Goal: Task Accomplishment & Management: Use online tool/utility

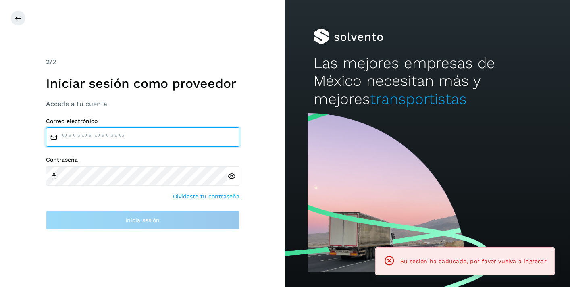
click at [152, 136] on input "email" at bounding box center [143, 136] width 194 height 19
type input "**********"
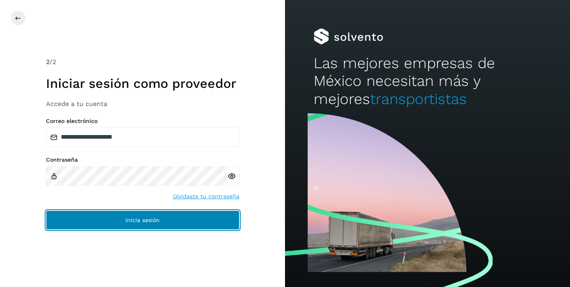
click at [146, 222] on span "Inicia sesión" at bounding box center [142, 220] width 34 height 6
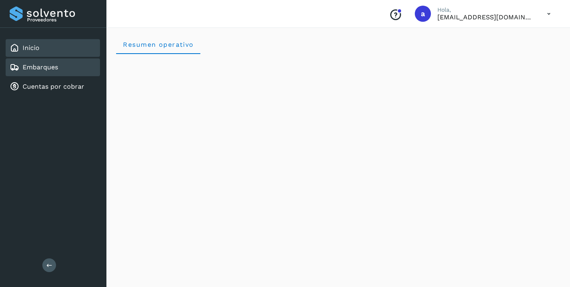
click at [60, 59] on div "Embarques" at bounding box center [53, 67] width 94 height 18
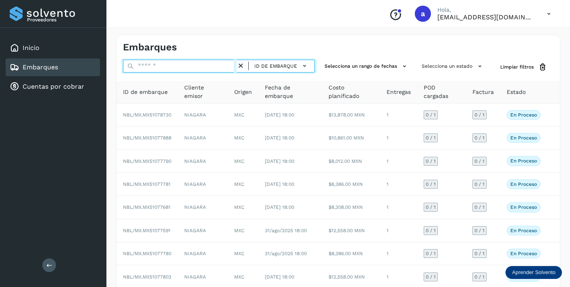
click at [146, 67] on input "text" at bounding box center [180, 66] width 114 height 13
paste input "**********"
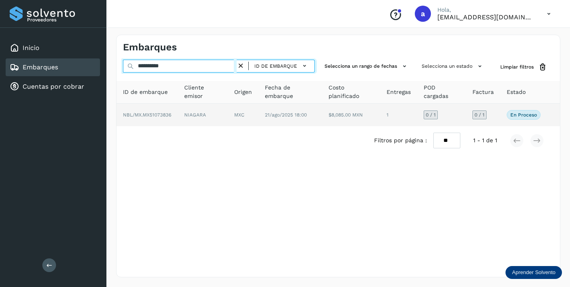
type input "**********"
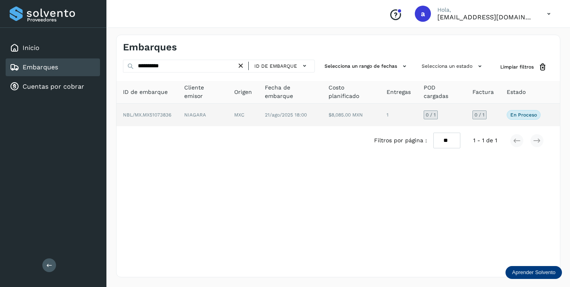
click at [477, 113] on span "0 / 1" at bounding box center [480, 115] width 10 height 5
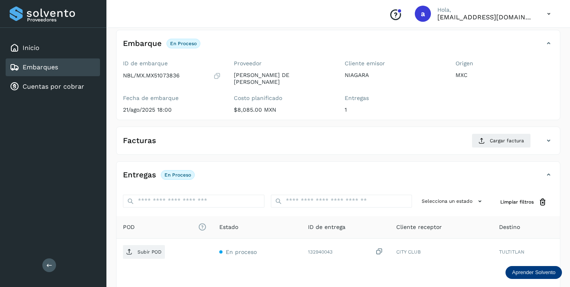
scroll to position [69, 0]
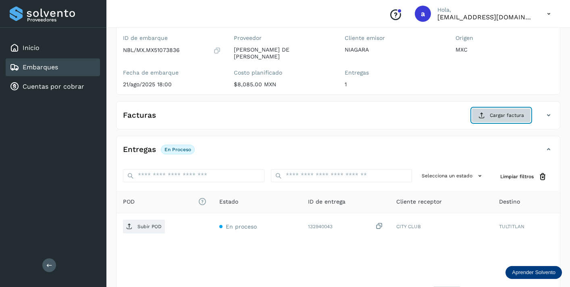
click at [506, 116] on span "Cargar factura" at bounding box center [507, 115] width 34 height 7
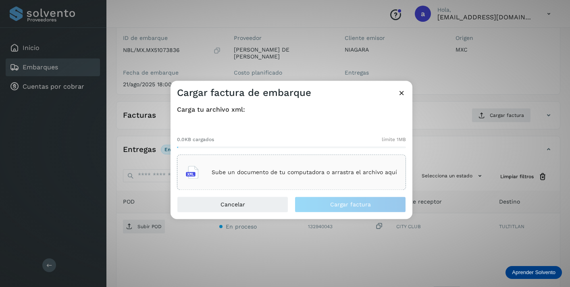
click at [319, 173] on p "Sube un documento de tu computadora o arrastra el archivo aquí" at bounding box center [305, 172] width 186 height 7
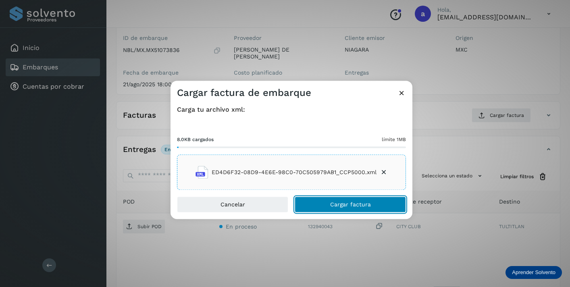
click at [365, 201] on button "Cargar factura" at bounding box center [350, 205] width 111 height 16
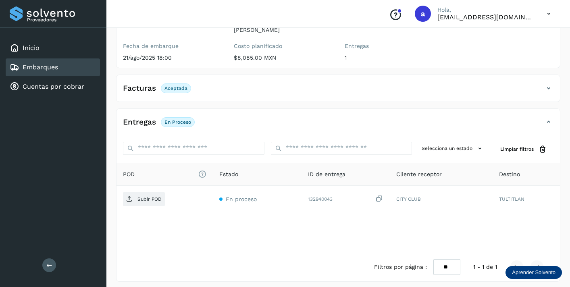
scroll to position [100, 0]
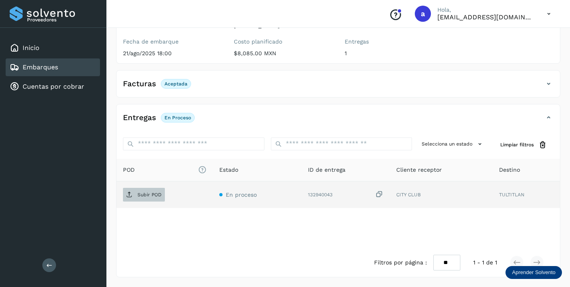
click at [157, 192] on p "Subir POD" at bounding box center [150, 195] width 24 height 6
click at [55, 63] on link "Embarques" at bounding box center [40, 67] width 35 height 8
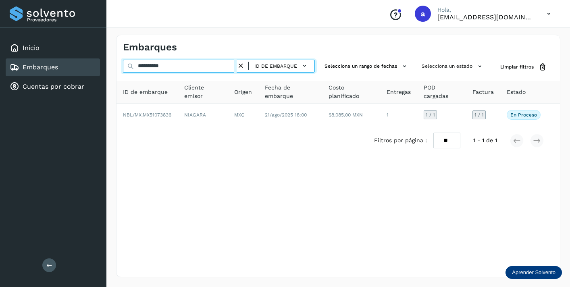
drag, startPoint x: 182, startPoint y: 64, endPoint x: 102, endPoint y: 54, distance: 80.5
click at [102, 54] on div "**********" at bounding box center [285, 143] width 570 height 287
paste input "text"
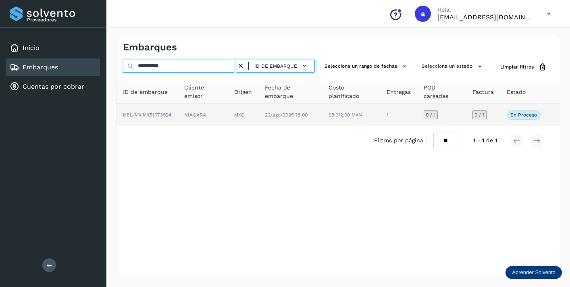
type input "**********"
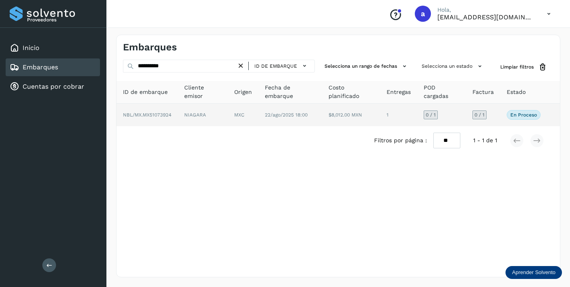
click at [478, 114] on span "0 / 1" at bounding box center [480, 115] width 10 height 5
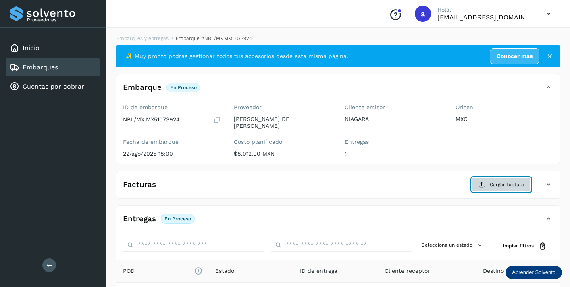
click at [491, 187] on span "Cargar factura" at bounding box center [507, 184] width 34 height 7
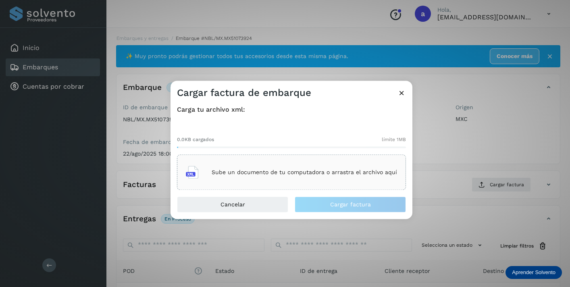
click at [319, 166] on div "Sube un documento de tu computadora o arrastra el archivo aquí" at bounding box center [291, 173] width 211 height 22
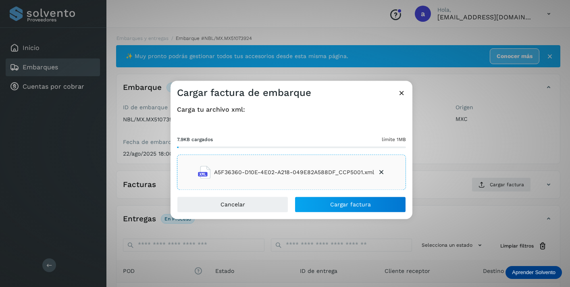
click at [382, 213] on div "Cancelar Cargar factura" at bounding box center [292, 208] width 242 height 23
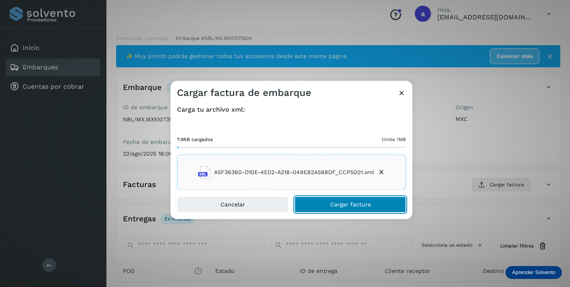
click at [379, 204] on button "Cargar factura" at bounding box center [350, 205] width 111 height 16
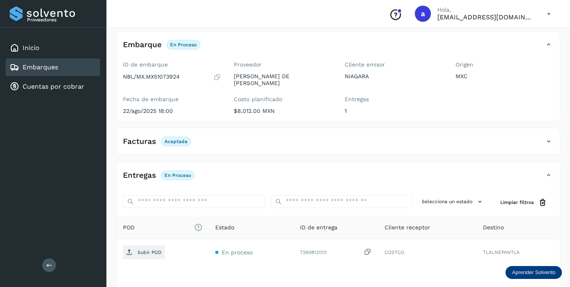
scroll to position [100, 0]
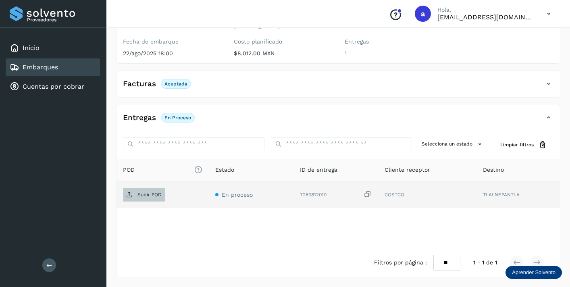
click at [146, 193] on p "Subir POD" at bounding box center [150, 195] width 24 height 6
click at [72, 67] on div "Embarques" at bounding box center [53, 67] width 94 height 18
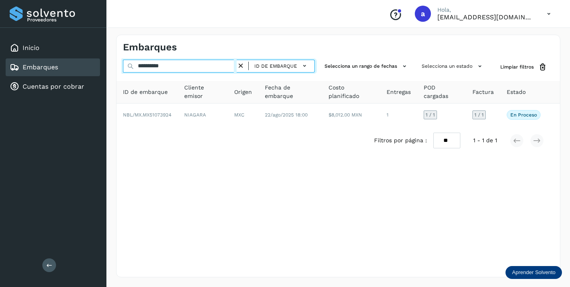
drag, startPoint x: 179, startPoint y: 64, endPoint x: 89, endPoint y: 70, distance: 90.2
click at [89, 70] on div "**********" at bounding box center [285, 143] width 570 height 287
drag, startPoint x: 176, startPoint y: 68, endPoint x: 136, endPoint y: 65, distance: 40.0
click at [136, 65] on input "**********" at bounding box center [180, 66] width 114 height 13
paste input "text"
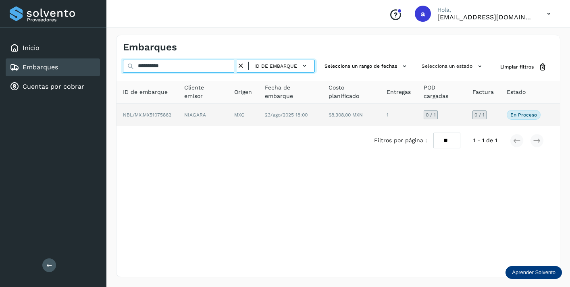
type input "**********"
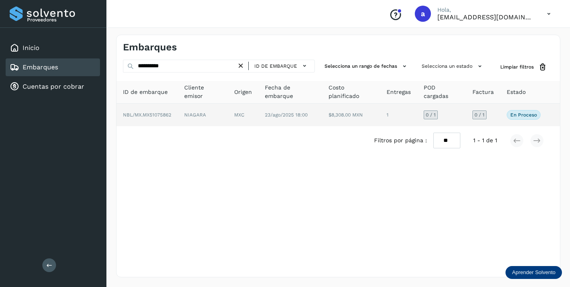
click at [485, 116] on span "0 / 1" at bounding box center [480, 115] width 10 height 5
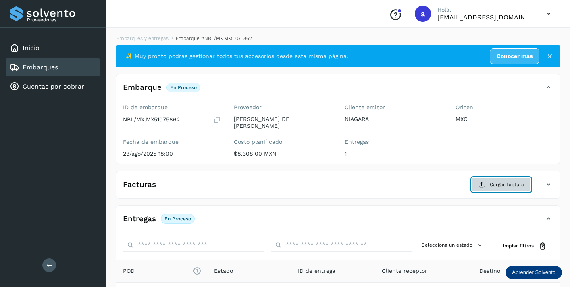
click at [507, 189] on button "Cargar factura" at bounding box center [501, 184] width 59 height 15
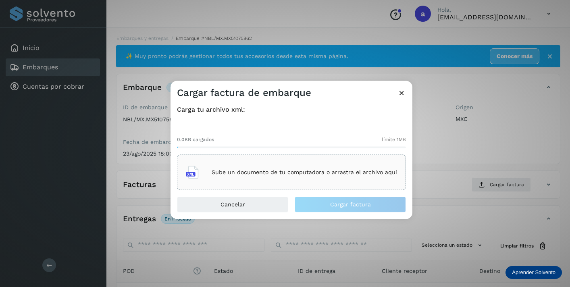
click at [336, 174] on p "Sube un documento de tu computadora o arrastra el archivo aquí" at bounding box center [305, 172] width 186 height 7
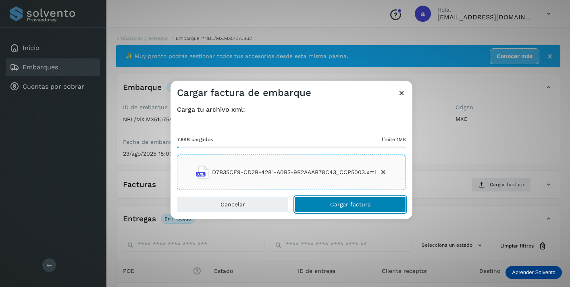
click at [371, 205] on button "Cargar factura" at bounding box center [350, 205] width 111 height 16
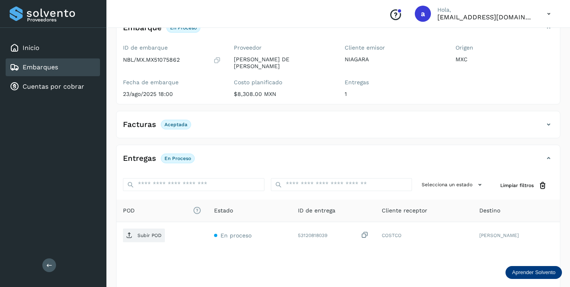
scroll to position [100, 0]
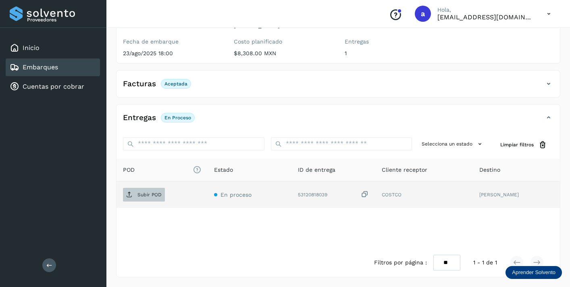
click at [156, 196] on p "Subir POD" at bounding box center [150, 195] width 24 height 6
click at [46, 68] on link "Embarques" at bounding box center [40, 67] width 35 height 8
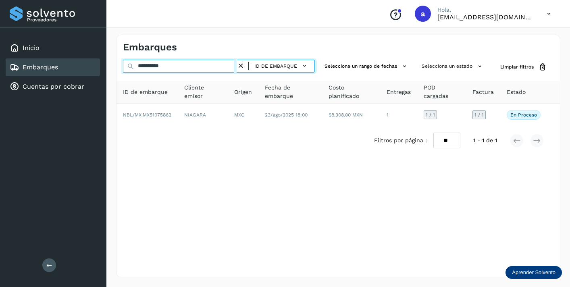
drag, startPoint x: 178, startPoint y: 65, endPoint x: 92, endPoint y: 59, distance: 86.9
click at [92, 59] on div "**********" at bounding box center [285, 143] width 570 height 287
paste input "text"
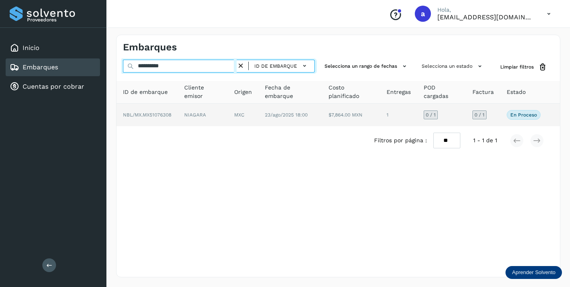
type input "**********"
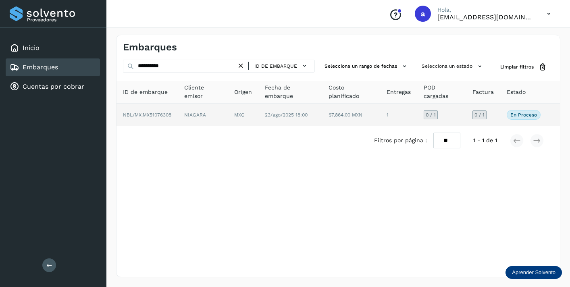
click at [478, 115] on span "0 / 1" at bounding box center [480, 115] width 10 height 5
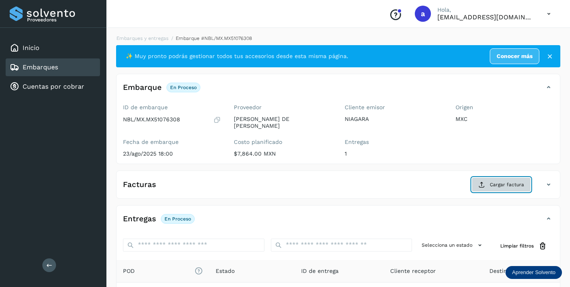
click at [511, 185] on span "Cargar factura" at bounding box center [507, 184] width 34 height 7
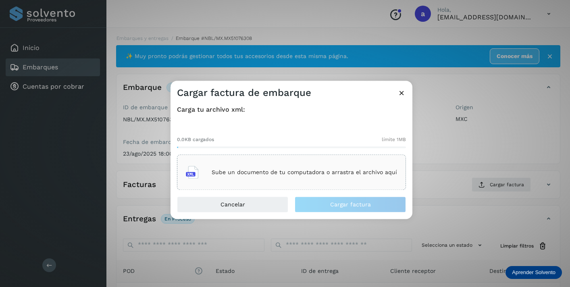
click at [321, 173] on p "Sube un documento de tu computadora o arrastra el archivo aquí" at bounding box center [305, 172] width 186 height 7
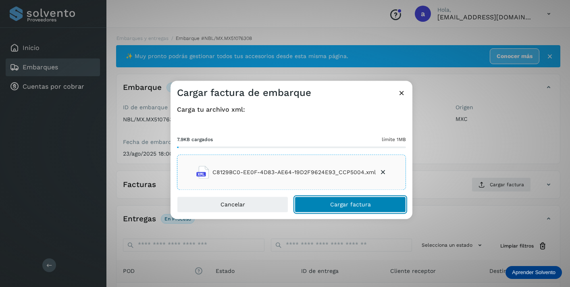
click at [382, 205] on button "Cargar factura" at bounding box center [350, 205] width 111 height 16
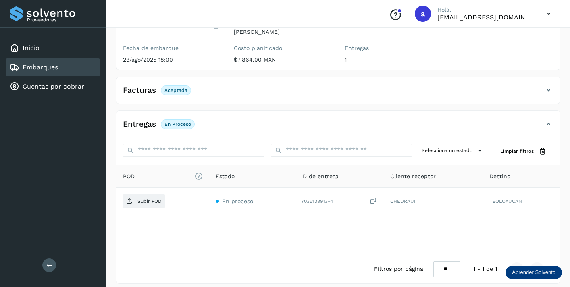
scroll to position [100, 0]
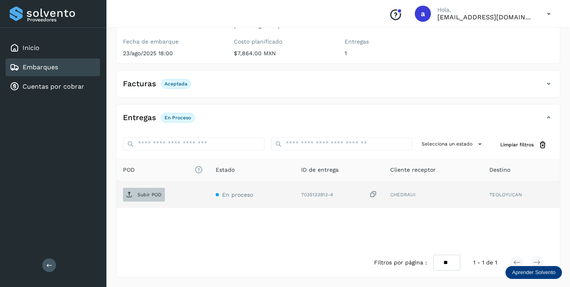
click at [153, 194] on p "Subir POD" at bounding box center [150, 195] width 24 height 6
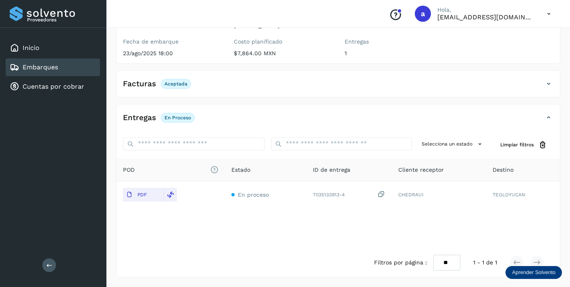
click at [79, 69] on div "Embarques" at bounding box center [53, 67] width 94 height 18
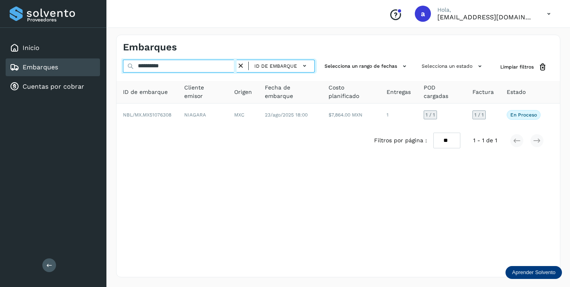
drag, startPoint x: 183, startPoint y: 66, endPoint x: 125, endPoint y: 57, distance: 58.8
click at [125, 57] on div "**********" at bounding box center [338, 156] width 445 height 243
paste input "text"
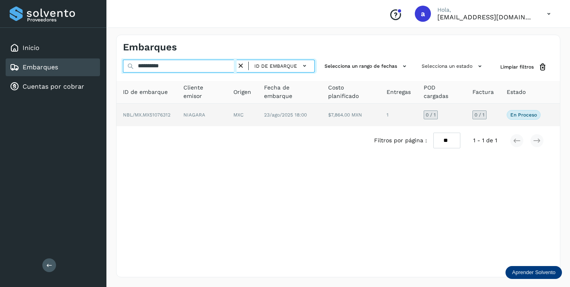
type input "**********"
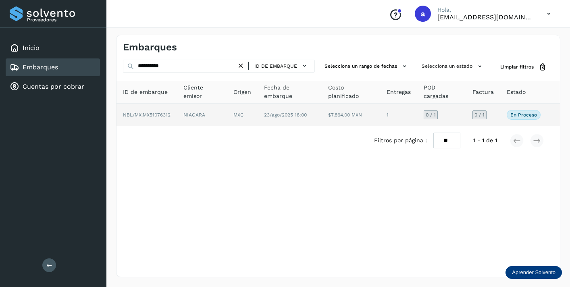
click at [482, 114] on span "0 / 1" at bounding box center [480, 115] width 10 height 5
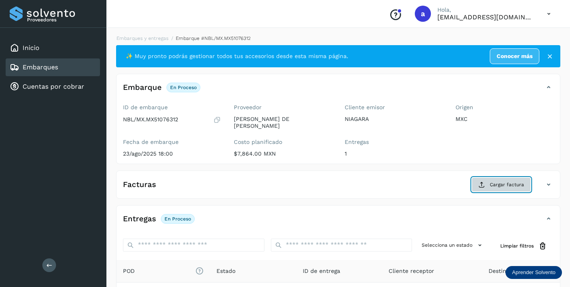
click at [500, 186] on span "Cargar factura" at bounding box center [507, 184] width 34 height 7
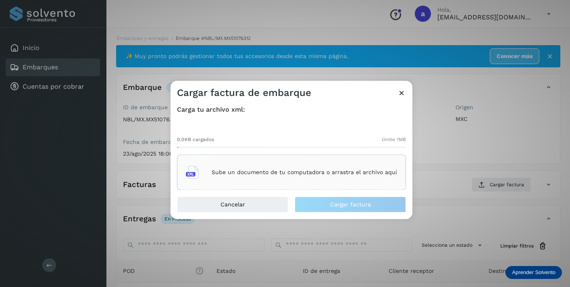
click at [320, 171] on p "Sube un documento de tu computadora o arrastra el archivo aquí" at bounding box center [305, 172] width 186 height 7
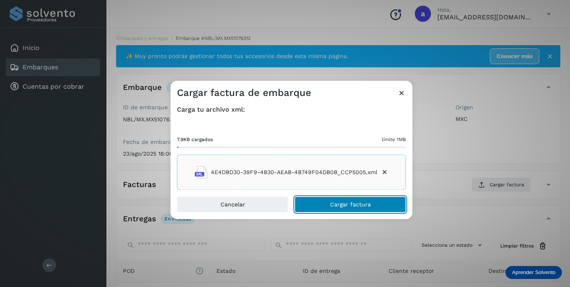
click at [377, 205] on button "Cargar factura" at bounding box center [350, 205] width 111 height 16
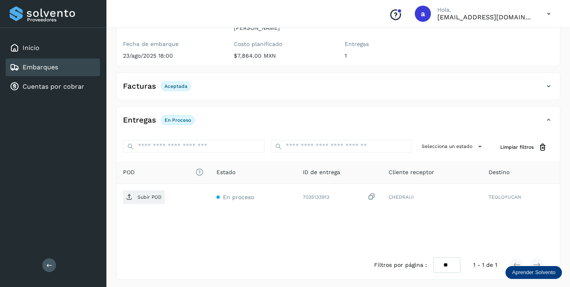
scroll to position [100, 0]
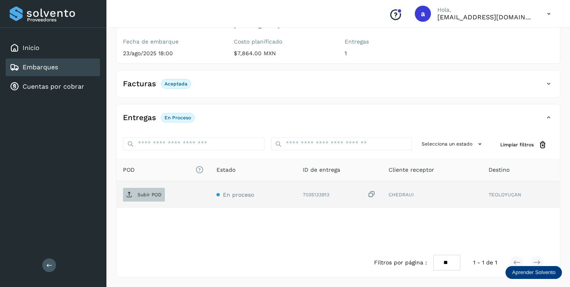
click at [141, 193] on p "Subir POD" at bounding box center [150, 195] width 24 height 6
click at [67, 70] on div "Embarques" at bounding box center [53, 67] width 94 height 18
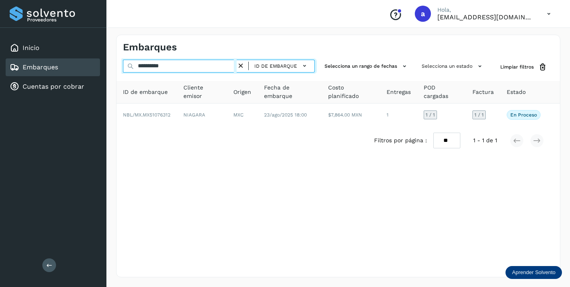
drag, startPoint x: 180, startPoint y: 65, endPoint x: 115, endPoint y: 58, distance: 65.2
click at [115, 58] on div "**********" at bounding box center [338, 156] width 464 height 262
paste input "text"
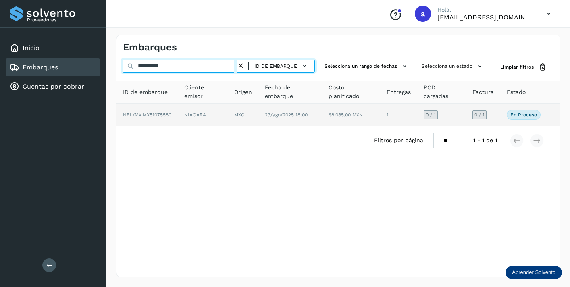
type input "**********"
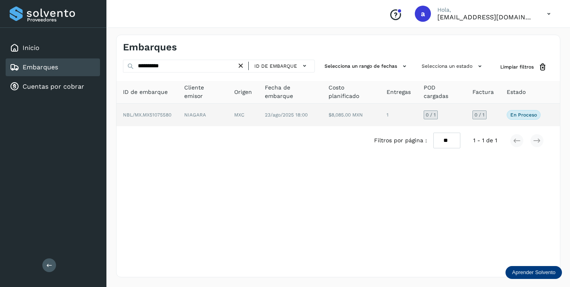
click at [484, 115] on span "0 / 1" at bounding box center [480, 115] width 10 height 5
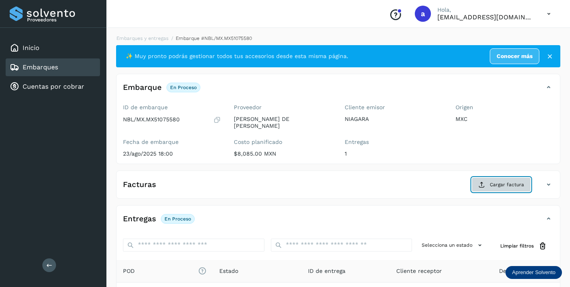
click at [487, 182] on button "Cargar factura" at bounding box center [501, 184] width 59 height 15
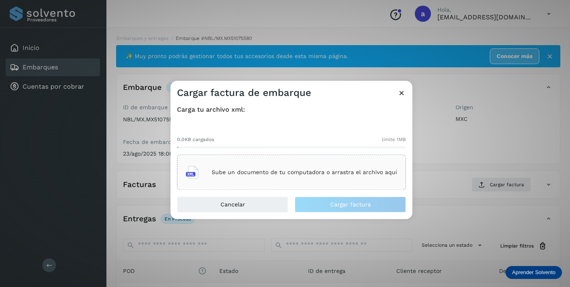
click at [318, 174] on p "Sube un documento de tu computadora o arrastra el archivo aquí" at bounding box center [305, 172] width 186 height 7
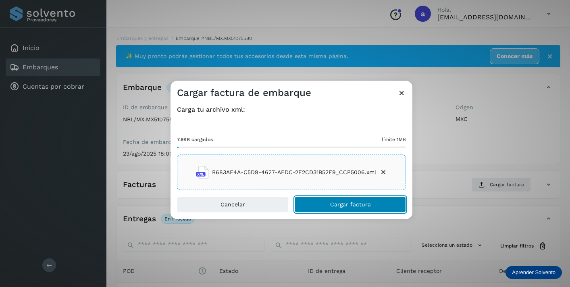
click at [378, 206] on button "Cargar factura" at bounding box center [350, 205] width 111 height 16
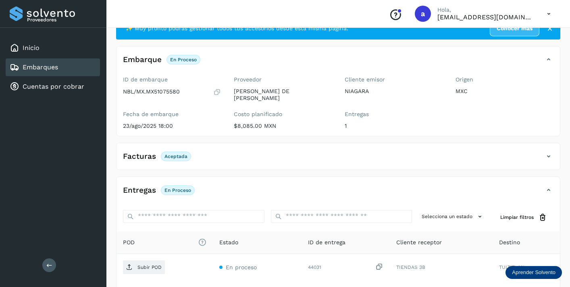
scroll to position [100, 0]
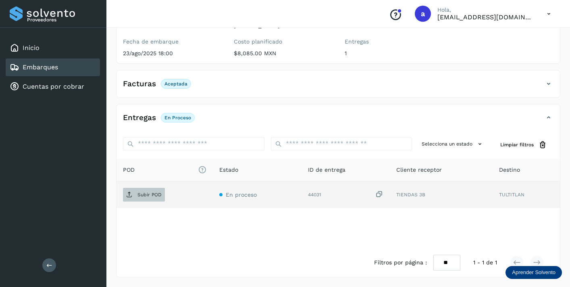
click at [151, 196] on p "Subir POD" at bounding box center [150, 195] width 24 height 6
click at [62, 66] on div "Embarques" at bounding box center [53, 67] width 94 height 18
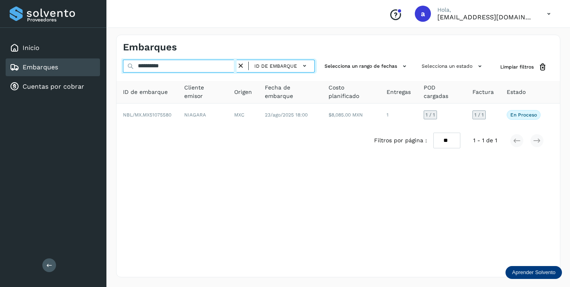
drag, startPoint x: 180, startPoint y: 64, endPoint x: 100, endPoint y: 57, distance: 80.6
click at [100, 57] on div "**********" at bounding box center [285, 143] width 570 height 287
paste input "text"
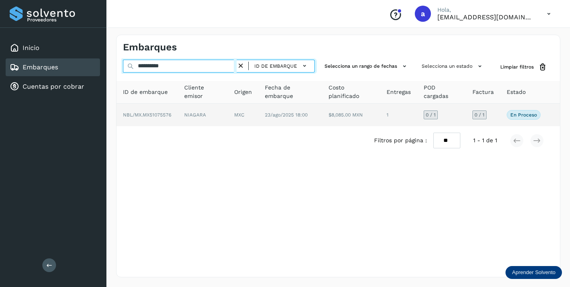
type input "**********"
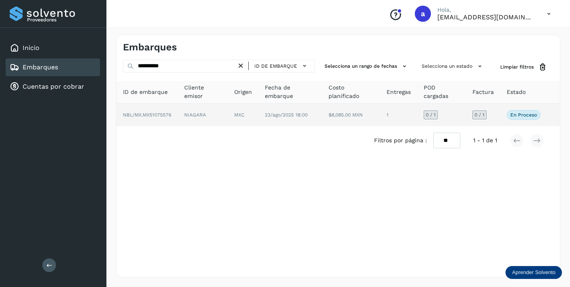
click at [478, 116] on span "0 / 1" at bounding box center [480, 115] width 10 height 5
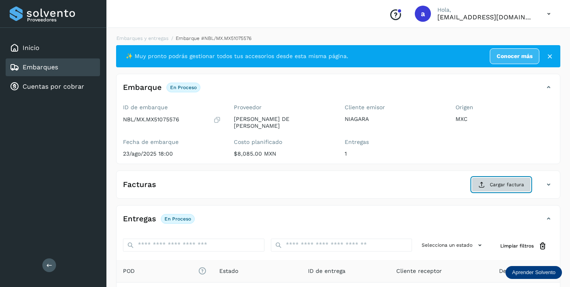
click at [501, 183] on span "Cargar factura" at bounding box center [507, 184] width 34 height 7
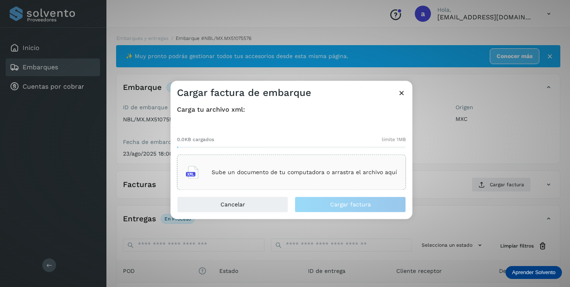
click at [370, 176] on div "Sube un documento de tu computadora o arrastra el archivo aquí" at bounding box center [291, 173] width 211 height 22
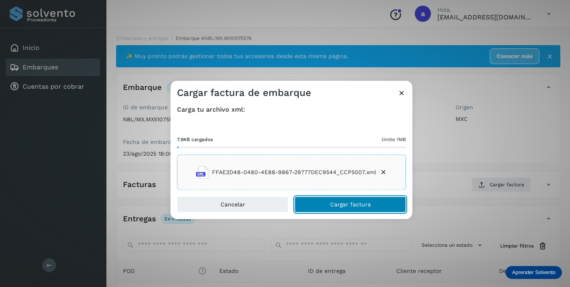
click at [380, 201] on button "Cargar factura" at bounding box center [350, 205] width 111 height 16
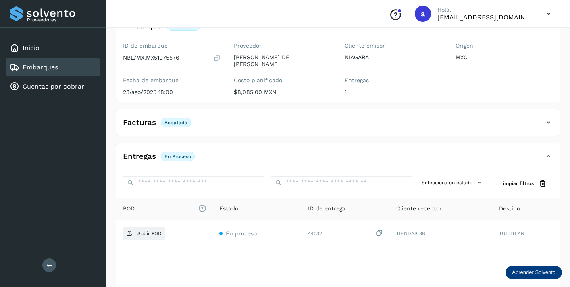
scroll to position [100, 0]
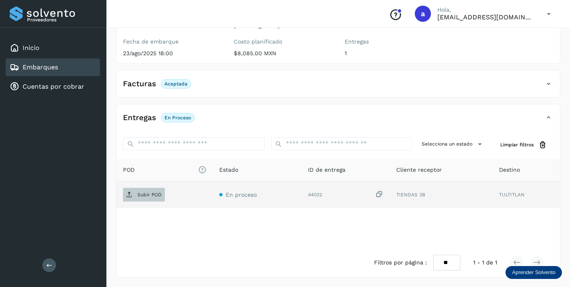
click at [148, 196] on p "Subir POD" at bounding box center [150, 195] width 24 height 6
click at [81, 68] on div "Embarques" at bounding box center [53, 67] width 94 height 18
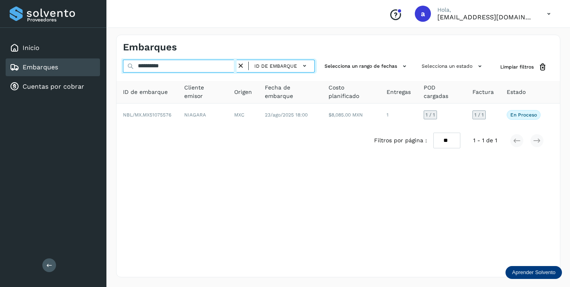
drag, startPoint x: 177, startPoint y: 67, endPoint x: 125, endPoint y: 65, distance: 52.9
click at [125, 65] on input "**********" at bounding box center [180, 66] width 114 height 13
paste input "text"
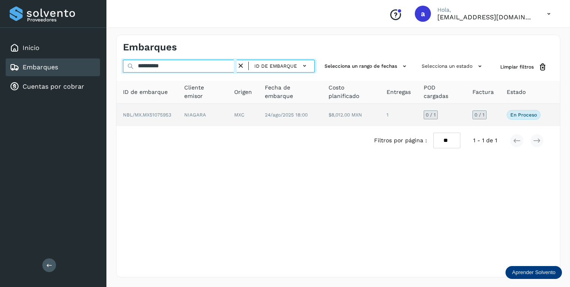
type input "**********"
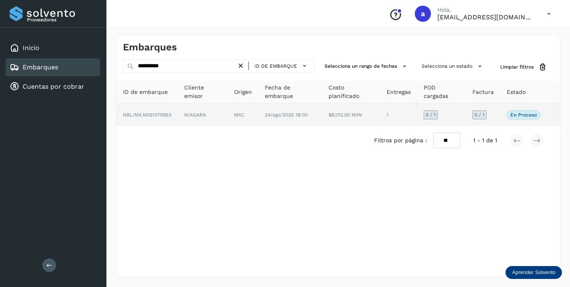
click at [484, 115] on span "0 / 1" at bounding box center [480, 115] width 10 height 5
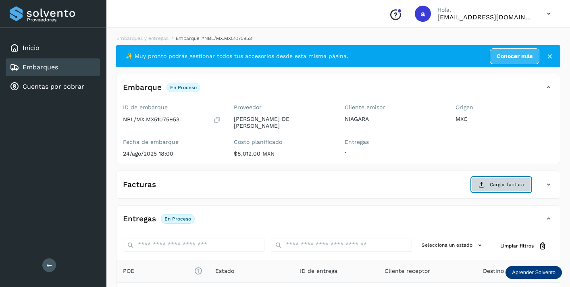
click at [501, 184] on span "Cargar factura" at bounding box center [507, 184] width 34 height 7
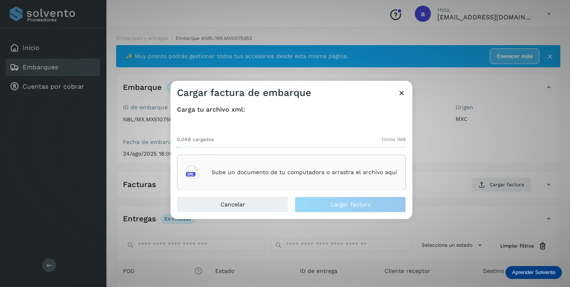
click at [335, 173] on p "Sube un documento de tu computadora o arrastra el archivo aquí" at bounding box center [305, 172] width 186 height 7
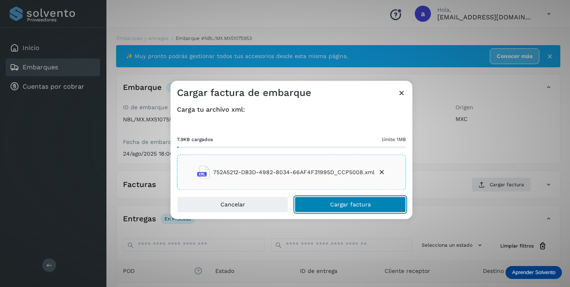
click at [378, 202] on button "Cargar factura" at bounding box center [350, 205] width 111 height 16
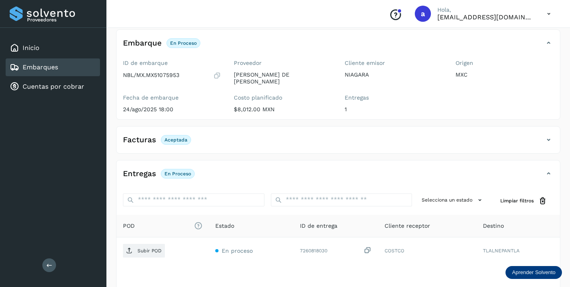
scroll to position [100, 0]
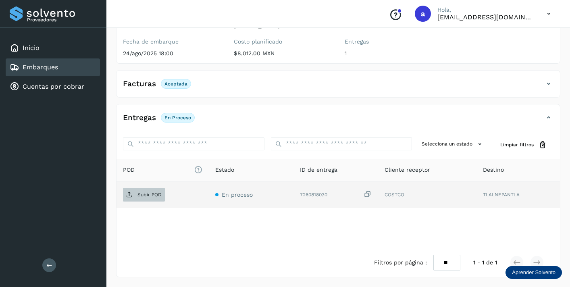
click at [146, 196] on p "Subir POD" at bounding box center [150, 195] width 24 height 6
click at [68, 69] on div "Embarques" at bounding box center [53, 67] width 94 height 18
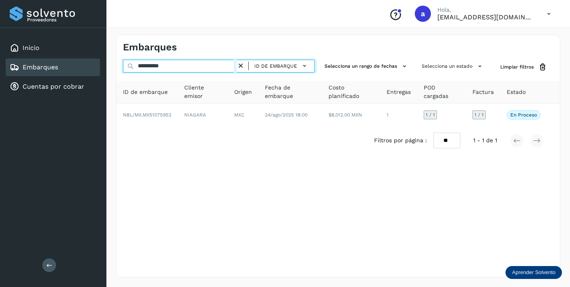
drag, startPoint x: 181, startPoint y: 65, endPoint x: 127, endPoint y: 63, distance: 54.1
click at [128, 63] on div "**********" at bounding box center [219, 67] width 192 height 15
paste input "text"
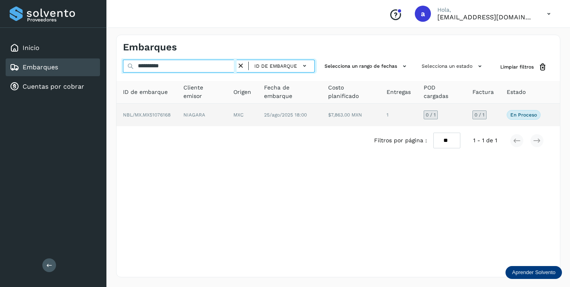
type input "**********"
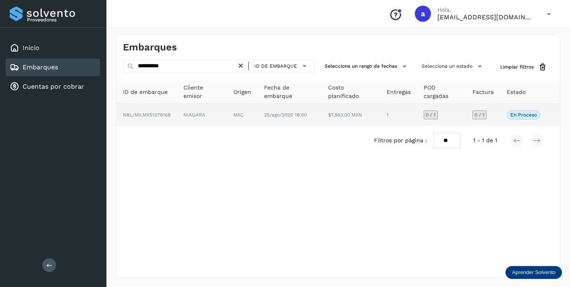
click at [482, 116] on span "0 / 1" at bounding box center [480, 115] width 10 height 5
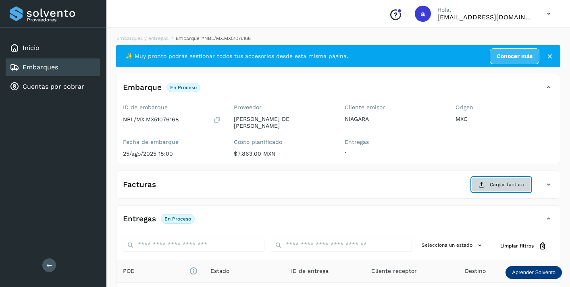
click at [499, 188] on span "Cargar factura" at bounding box center [507, 184] width 34 height 7
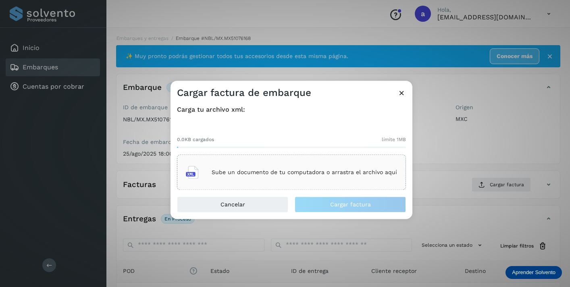
click at [369, 169] on p "Sube un documento de tu computadora o arrastra el archivo aquí" at bounding box center [305, 172] width 186 height 7
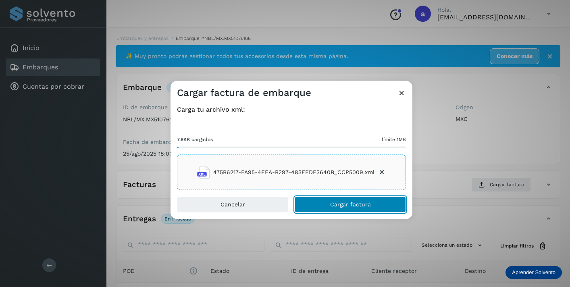
click at [382, 204] on button "Cargar factura" at bounding box center [350, 205] width 111 height 16
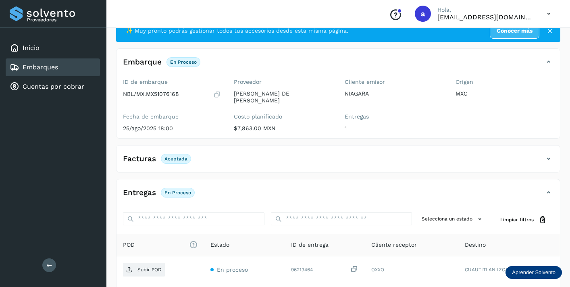
scroll to position [100, 0]
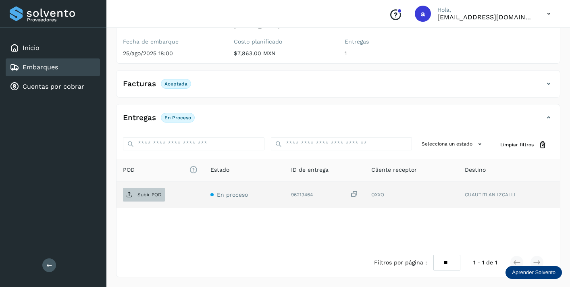
click at [154, 194] on p "Subir POD" at bounding box center [150, 195] width 24 height 6
click at [78, 67] on div "Embarques" at bounding box center [53, 67] width 94 height 18
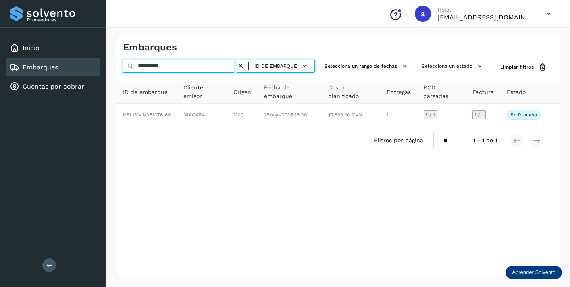
drag, startPoint x: 188, startPoint y: 65, endPoint x: 110, endPoint y: 64, distance: 77.4
click at [110, 64] on div "**********" at bounding box center [338, 156] width 464 height 262
paste input "text"
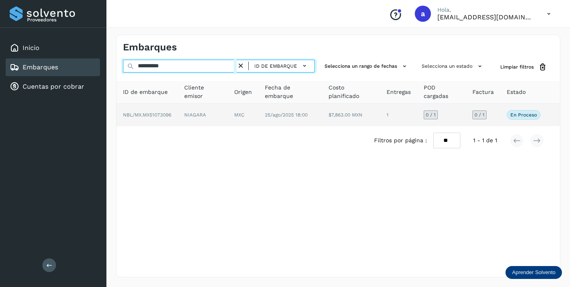
type input "**********"
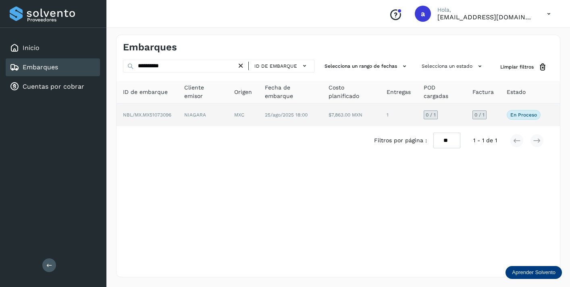
click at [481, 113] on span "0 / 1" at bounding box center [480, 115] width 10 height 5
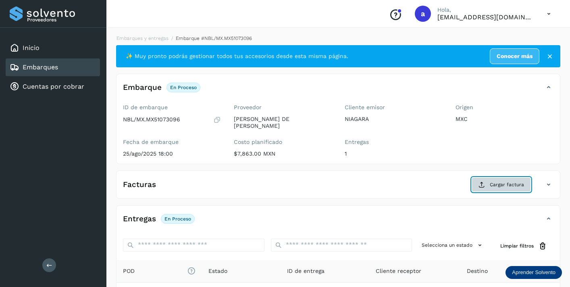
click at [495, 184] on span "Cargar factura" at bounding box center [507, 184] width 34 height 7
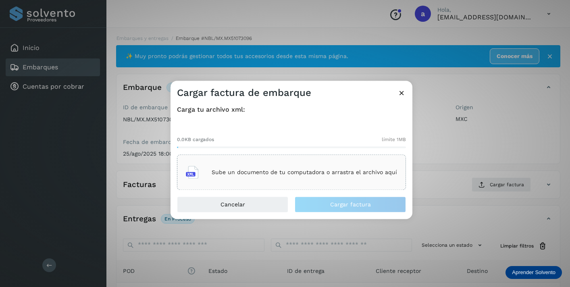
click at [355, 166] on div "Sube un documento de tu computadora o arrastra el archivo aquí" at bounding box center [291, 173] width 211 height 22
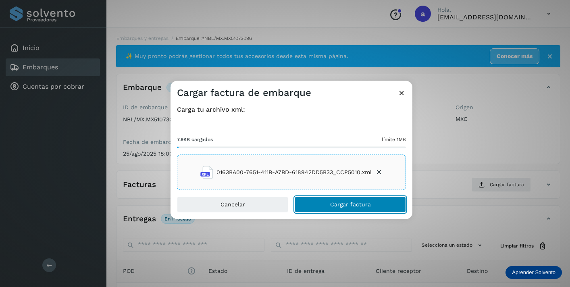
click at [352, 211] on button "Cargar factura" at bounding box center [350, 205] width 111 height 16
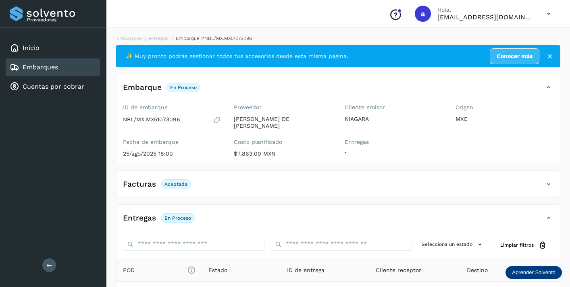
scroll to position [100, 0]
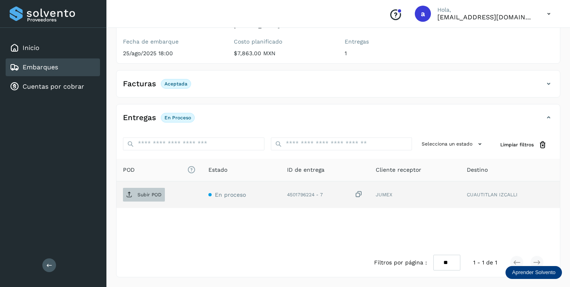
click at [150, 192] on p "Subir POD" at bounding box center [150, 195] width 24 height 6
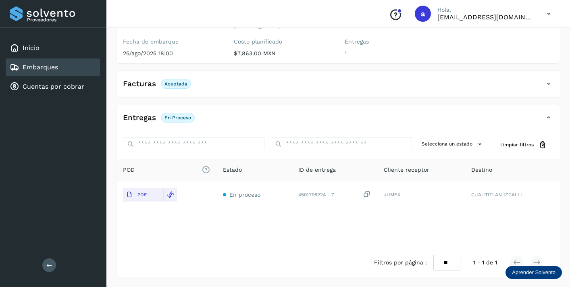
click at [63, 67] on div "Embarques" at bounding box center [53, 67] width 94 height 18
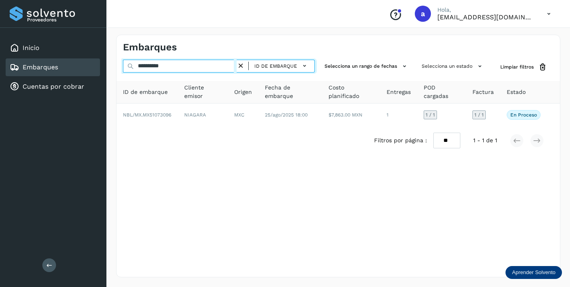
drag, startPoint x: 179, startPoint y: 63, endPoint x: 123, endPoint y: 60, distance: 56.2
click at [123, 61] on input "**********" at bounding box center [180, 66] width 114 height 13
paste input "text"
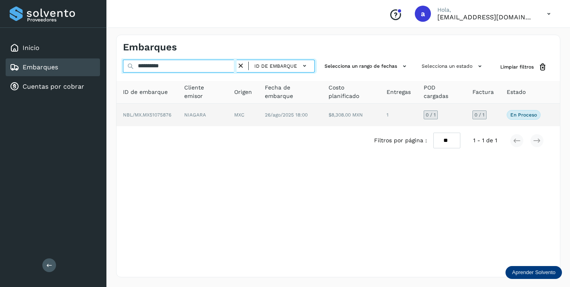
type input "**********"
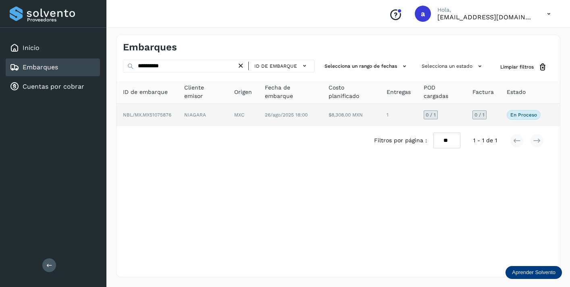
click at [479, 117] on span "0 / 1" at bounding box center [480, 115] width 10 height 5
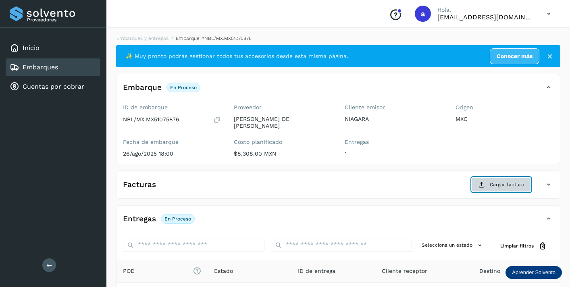
click at [492, 184] on span "Cargar factura" at bounding box center [507, 184] width 34 height 7
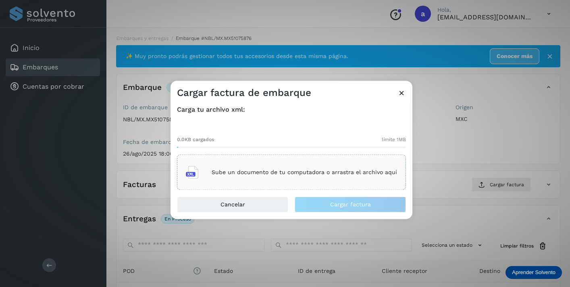
click at [344, 179] on div "Sube un documento de tu computadora o arrastra el archivo aquí" at bounding box center [291, 173] width 211 height 22
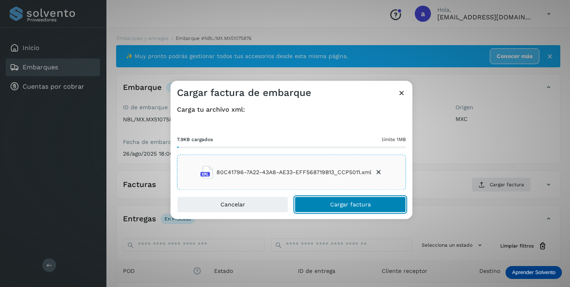
click at [363, 203] on span "Cargar factura" at bounding box center [350, 205] width 41 height 6
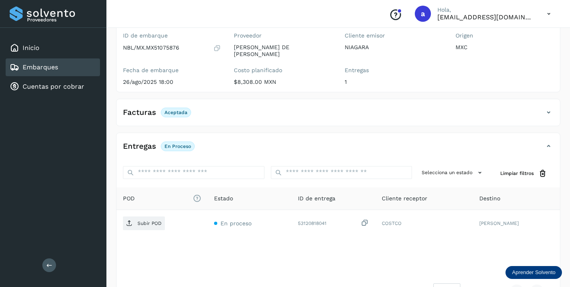
scroll to position [100, 0]
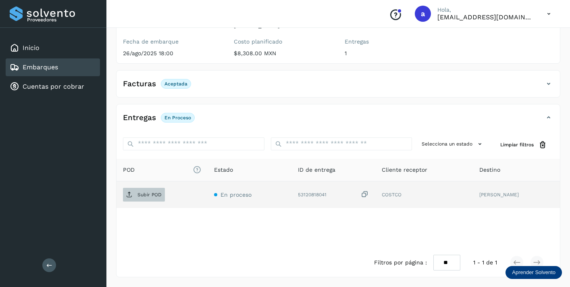
click at [138, 194] on p "Subir POD" at bounding box center [150, 195] width 24 height 6
click at [76, 67] on div "Embarques" at bounding box center [53, 67] width 94 height 18
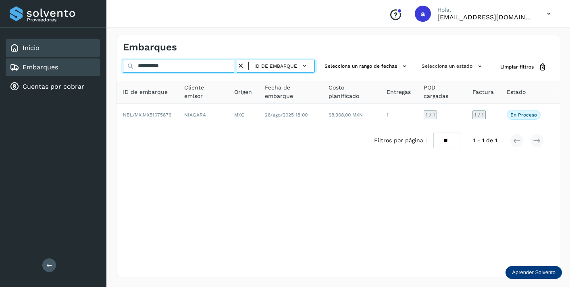
drag, startPoint x: 181, startPoint y: 67, endPoint x: 99, endPoint y: 54, distance: 82.8
click at [99, 54] on div "**********" at bounding box center [285, 143] width 570 height 287
paste input "text"
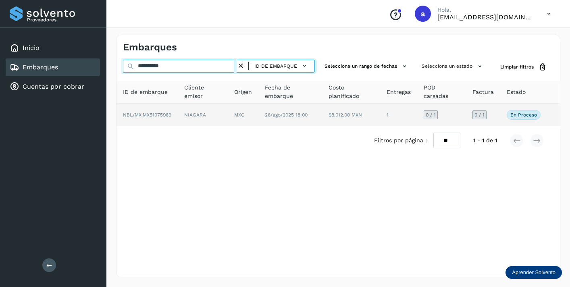
type input "**********"
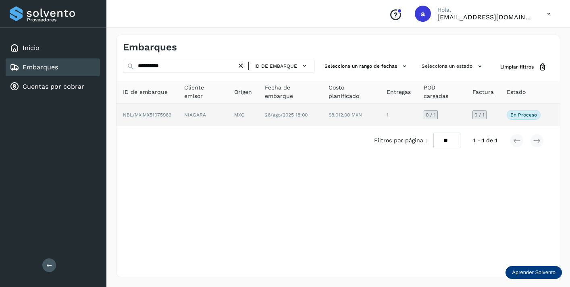
click at [485, 113] on span "0 / 1" at bounding box center [480, 115] width 10 height 5
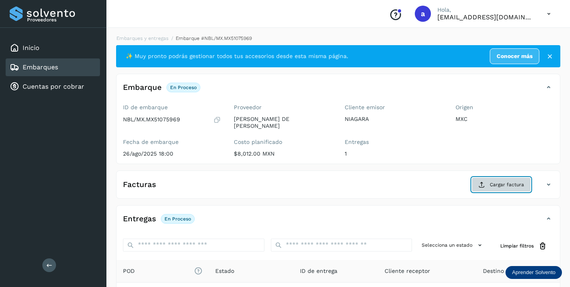
click at [503, 186] on span "Cargar factura" at bounding box center [507, 184] width 34 height 7
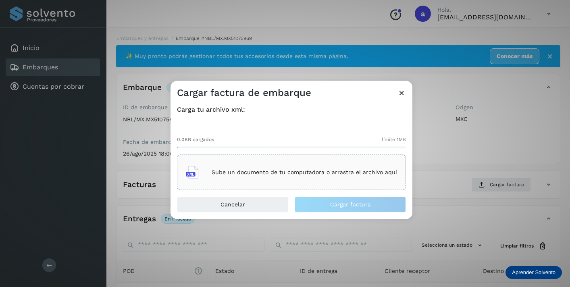
click at [351, 174] on p "Sube un documento de tu computadora o arrastra el archivo aquí" at bounding box center [305, 172] width 186 height 7
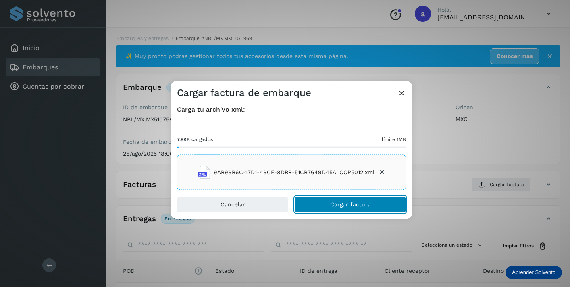
click at [346, 210] on button "Cargar factura" at bounding box center [350, 205] width 111 height 16
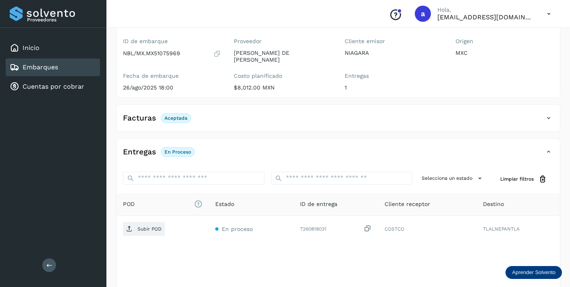
scroll to position [100, 0]
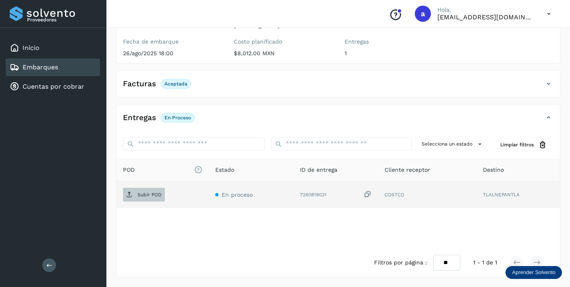
click at [152, 196] on p "Subir POD" at bounding box center [150, 195] width 24 height 6
click at [67, 64] on div "Embarques" at bounding box center [53, 67] width 94 height 18
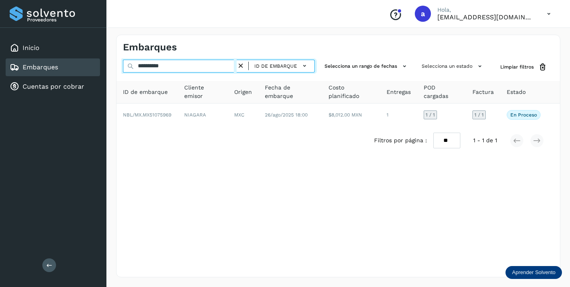
drag, startPoint x: 183, startPoint y: 65, endPoint x: 106, endPoint y: 66, distance: 77.5
click at [106, 66] on div "**********" at bounding box center [285, 143] width 570 height 287
paste input "text"
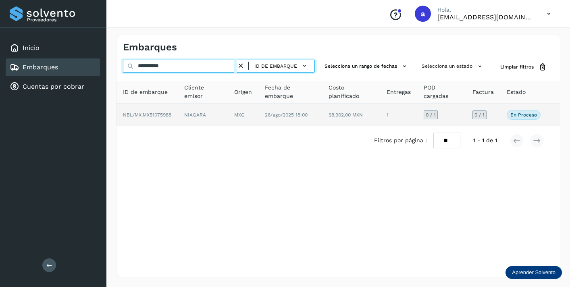
type input "**********"
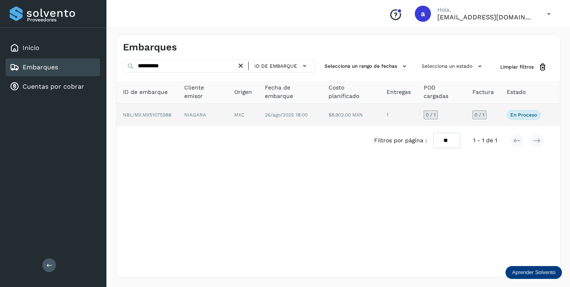
click at [481, 115] on span "0 / 1" at bounding box center [480, 115] width 10 height 5
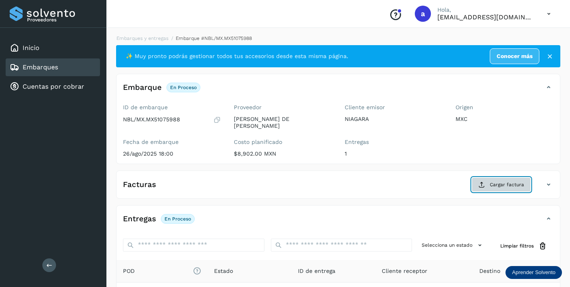
click at [499, 184] on span "Cargar factura" at bounding box center [507, 184] width 34 height 7
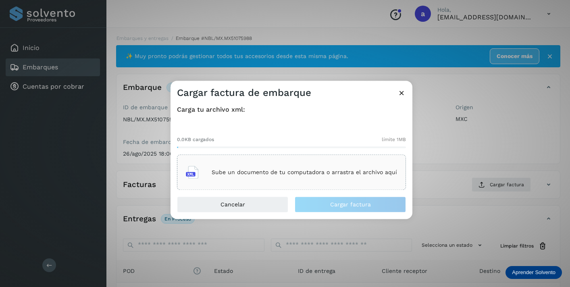
click at [310, 175] on p "Sube un documento de tu computadora o arrastra el archivo aquí" at bounding box center [305, 172] width 186 height 7
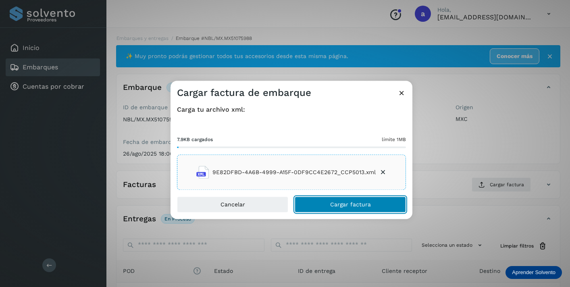
click at [364, 207] on span "Cargar factura" at bounding box center [350, 205] width 41 height 6
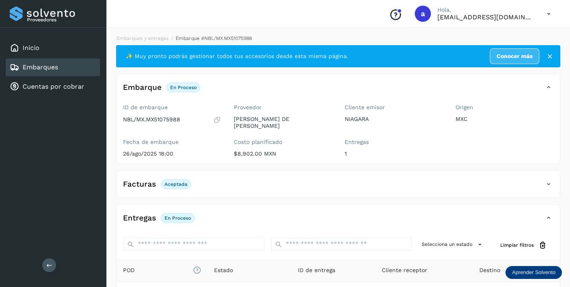
scroll to position [100, 0]
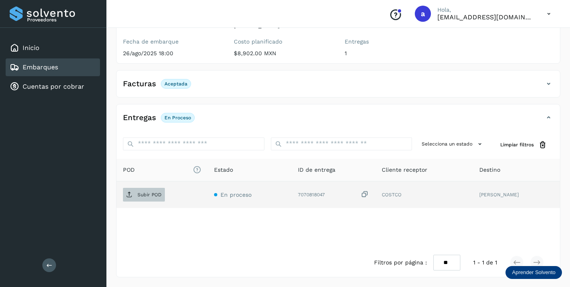
click at [152, 194] on p "Subir POD" at bounding box center [150, 195] width 24 height 6
